Goal: Information Seeking & Learning: Check status

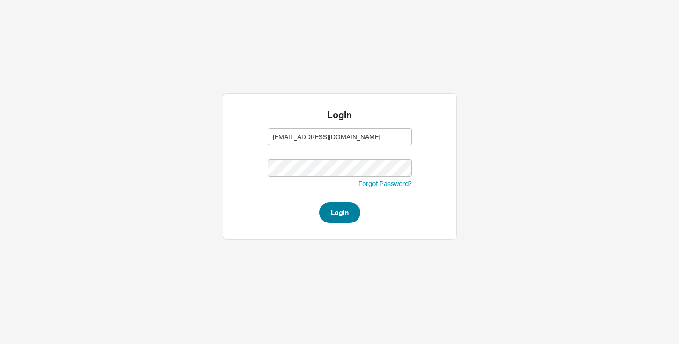
type input "[EMAIL_ADDRESS][DOMAIN_NAME]"
click at [342, 213] on button "Login" at bounding box center [339, 213] width 41 height 21
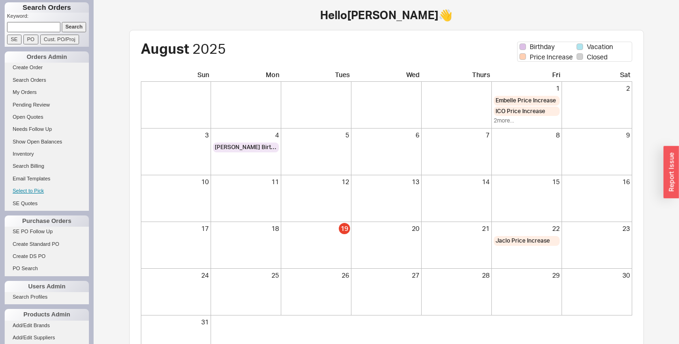
scroll to position [78, 0]
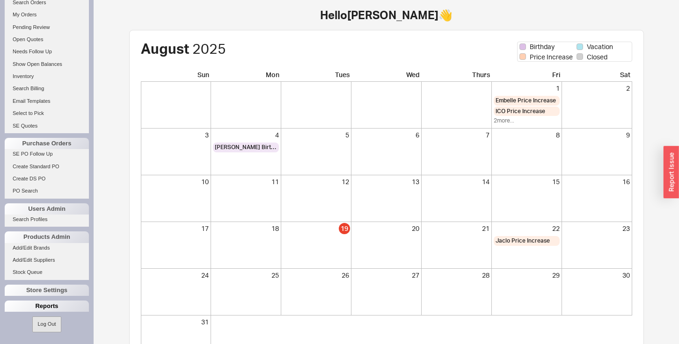
click at [38, 305] on div "Reports" at bounding box center [47, 306] width 84 height 11
click at [29, 327] on link "Total Sales Reports" at bounding box center [47, 330] width 84 height 10
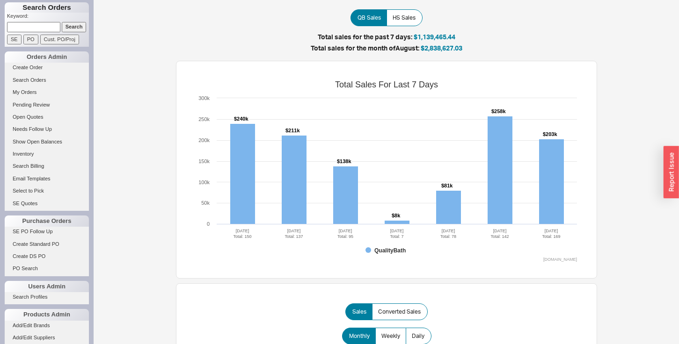
scroll to position [78, 0]
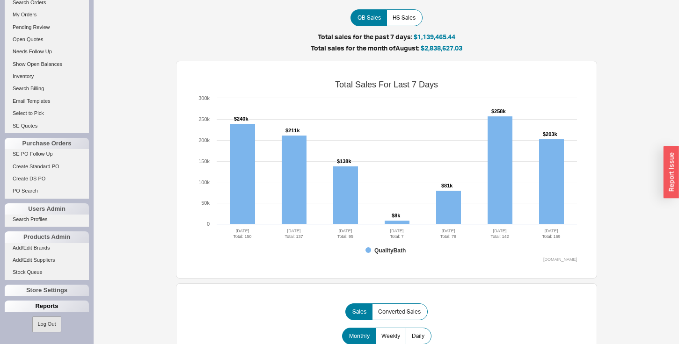
click at [34, 307] on div "Reports" at bounding box center [47, 306] width 84 height 11
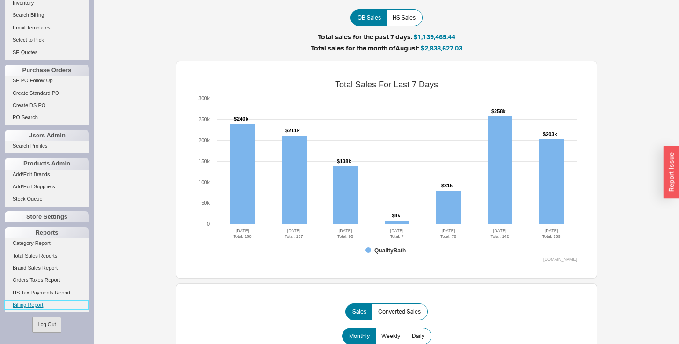
click at [31, 305] on link "Billing Report" at bounding box center [47, 305] width 84 height 10
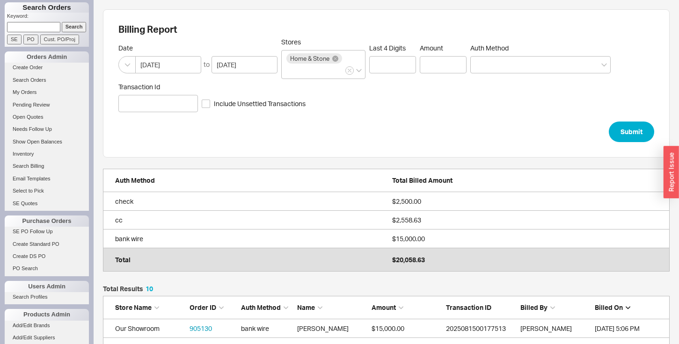
scroll to position [221, 567]
